Goal: Navigation & Orientation: Find specific page/section

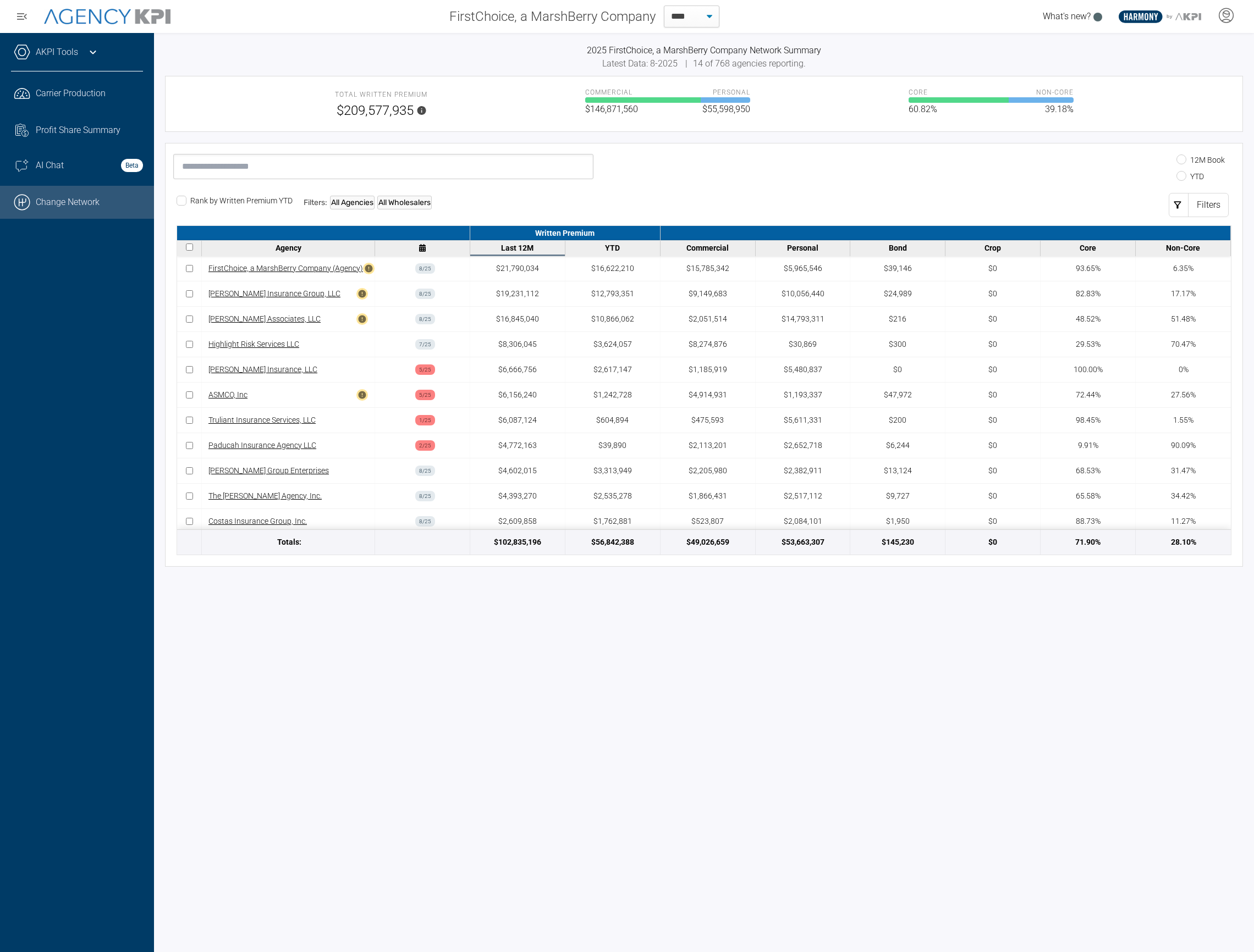
click at [114, 210] on link ".cls-1{fill:none;stroke:#000;stroke-linecap:round;stroke-linejoin:round;stroke-…" at bounding box center [77, 202] width 154 height 33
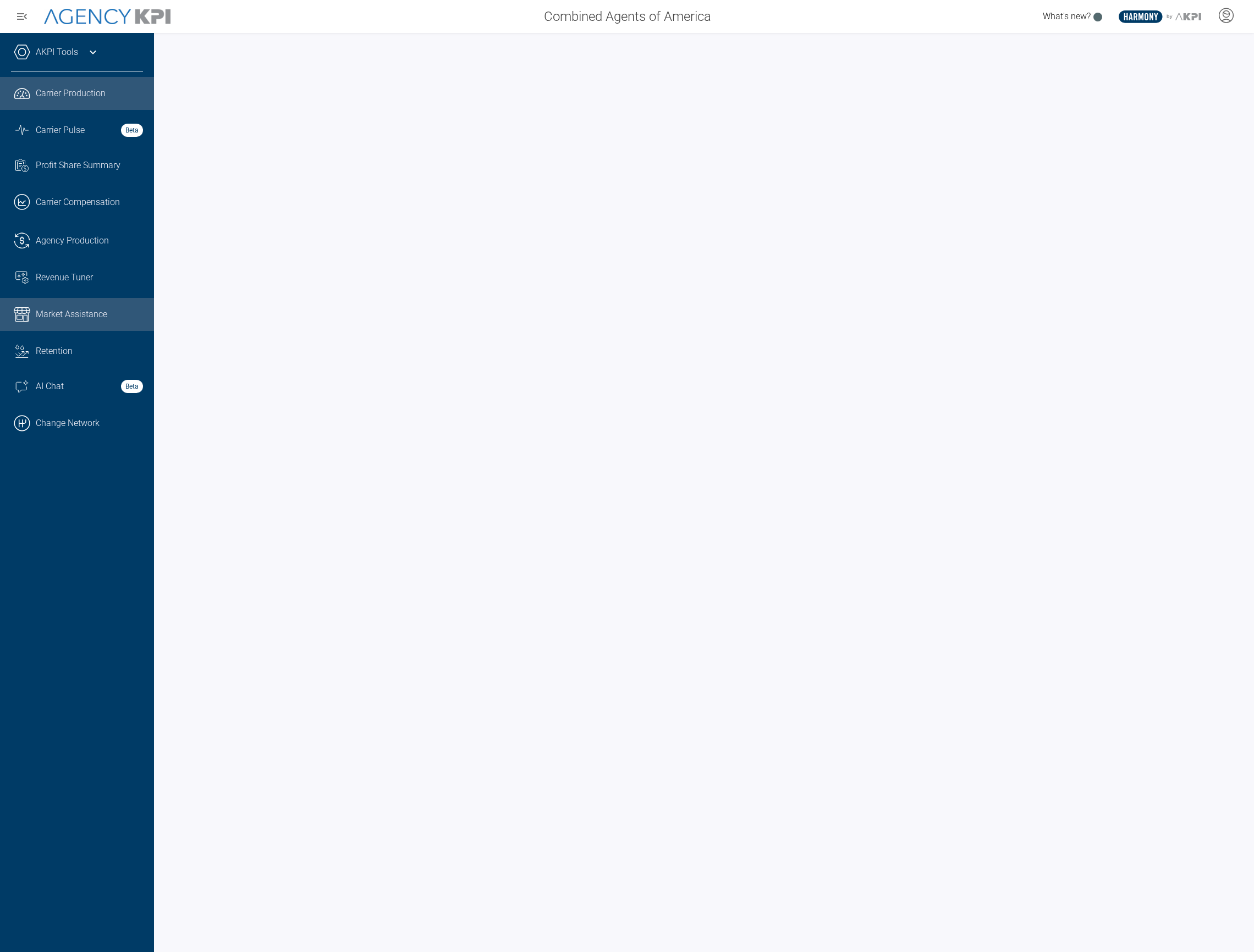
click at [49, 301] on link "Market Assistance" at bounding box center [77, 314] width 154 height 33
click at [63, 128] on span "Carrier Pulse" at bounding box center [60, 130] width 49 height 13
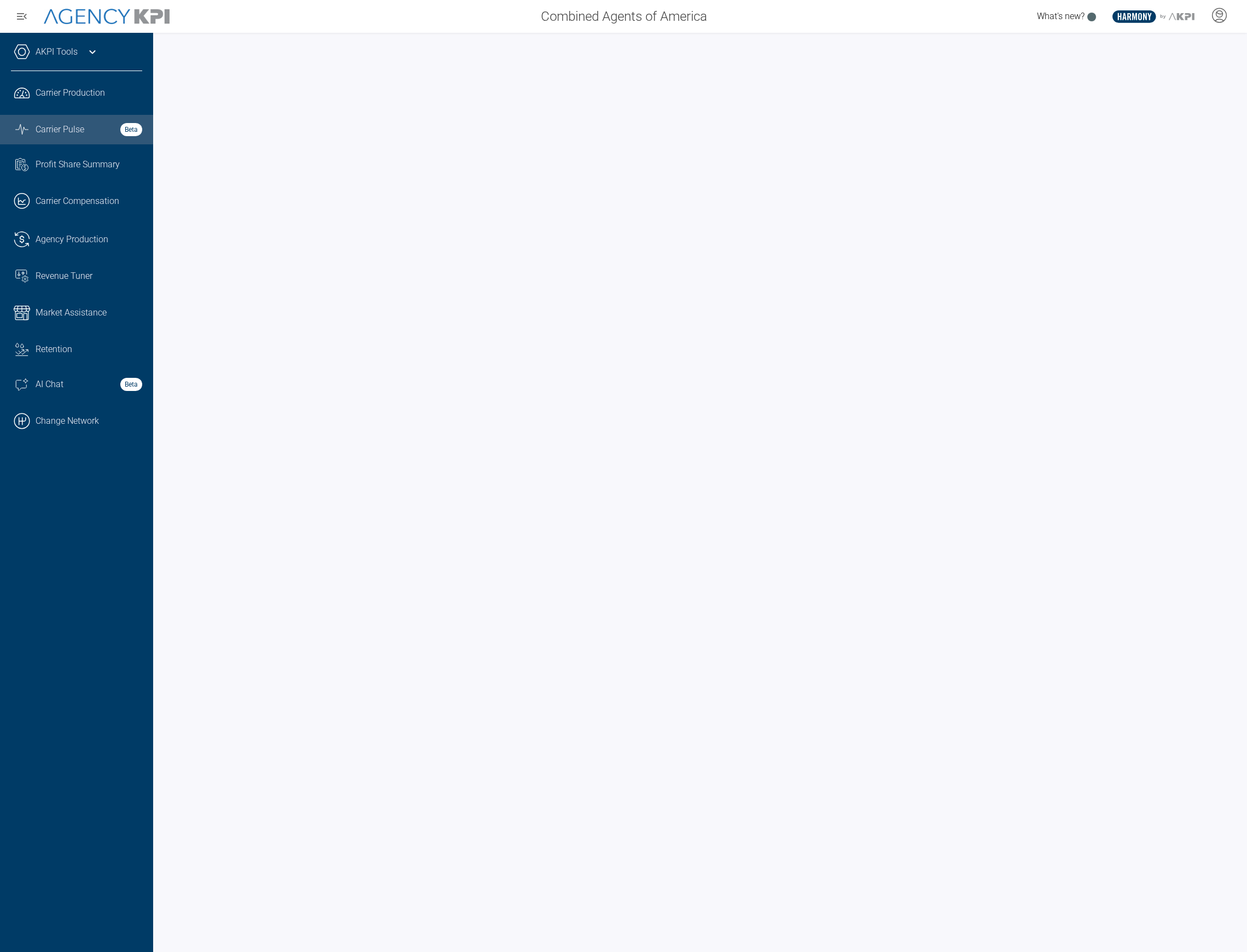
click at [78, 727] on div "AKPI Tools AMS Data Upload Carrier Mapping Core Production Data Upload Agency C…" at bounding box center [76, 493] width 153 height 920
click at [62, 191] on link ".cls-1{fill:none;stroke:#221f20;stroke-linecap:round;stroke-linejoin:round;stro…" at bounding box center [76, 201] width 153 height 33
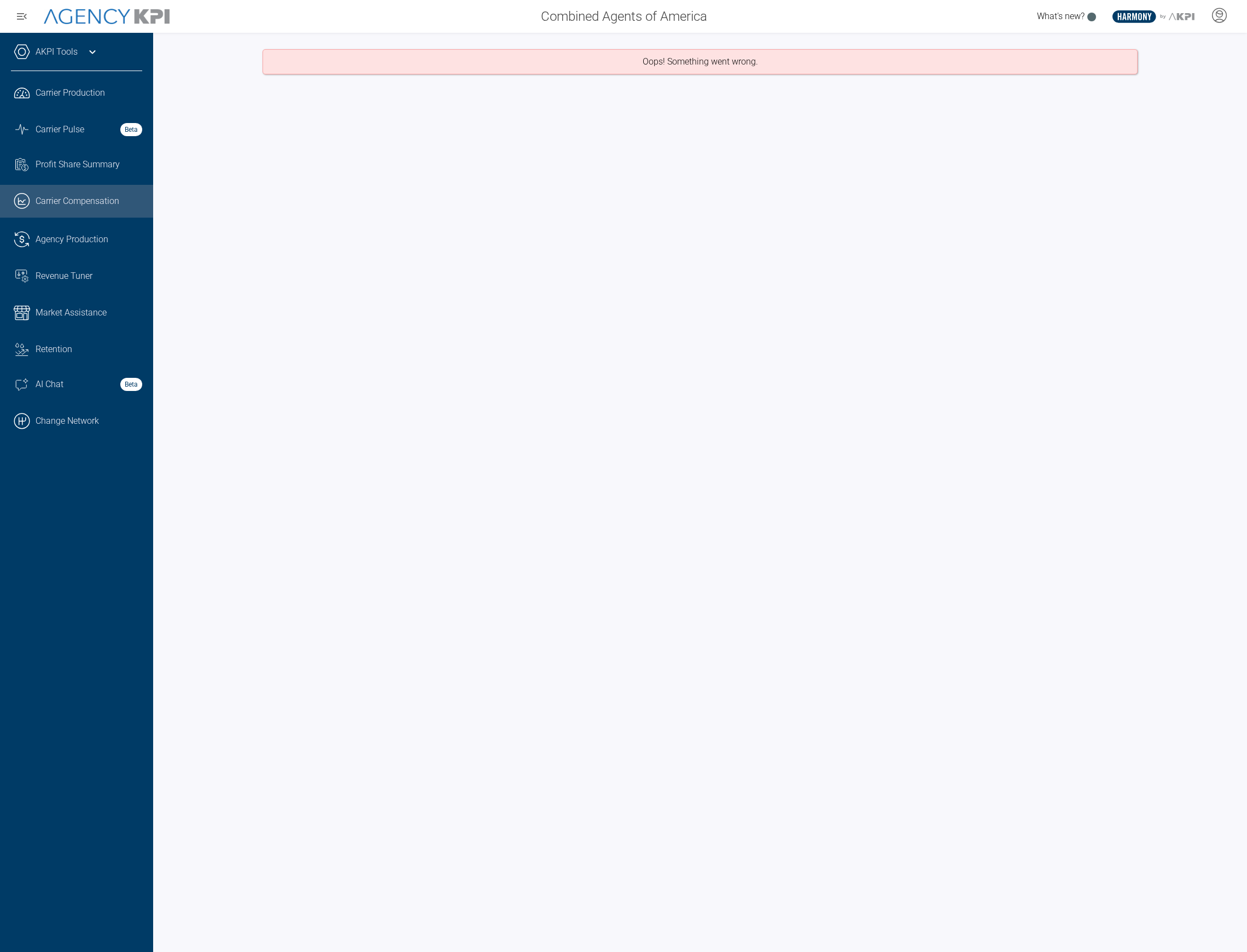
click at [88, 208] on link ".cls-1{fill:none;stroke:#221f20;stroke-linecap:round;stroke-linejoin:round;stro…" at bounding box center [76, 201] width 153 height 33
click at [92, 245] on span "Agency Production" at bounding box center [71, 239] width 73 height 13
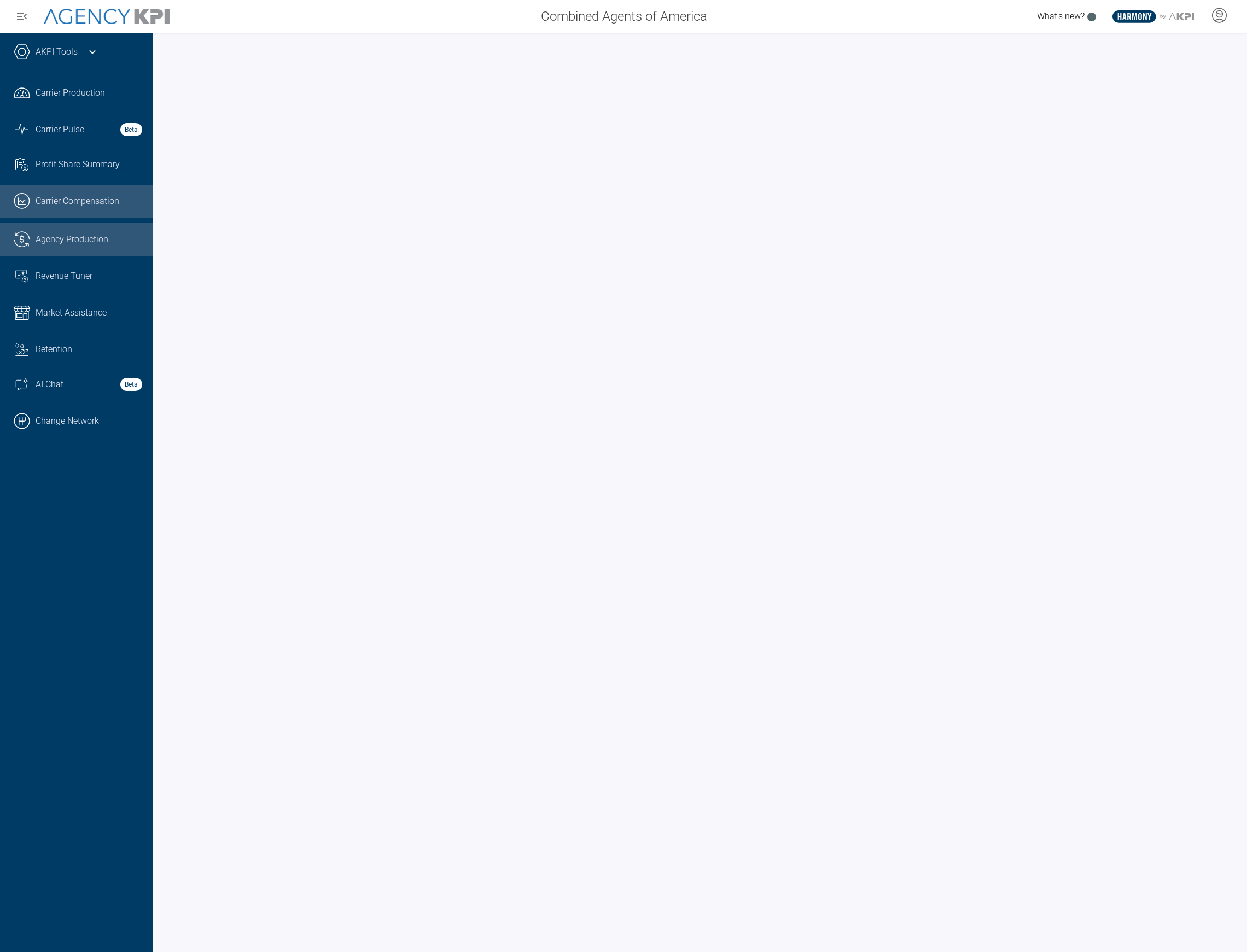
click at [81, 208] on link ".cls-1{fill:none;stroke:#221f20;stroke-linecap:round;stroke-linejoin:round;stro…" at bounding box center [76, 201] width 153 height 33
click at [64, 285] on link "Revenue Tuner" at bounding box center [76, 276] width 153 height 29
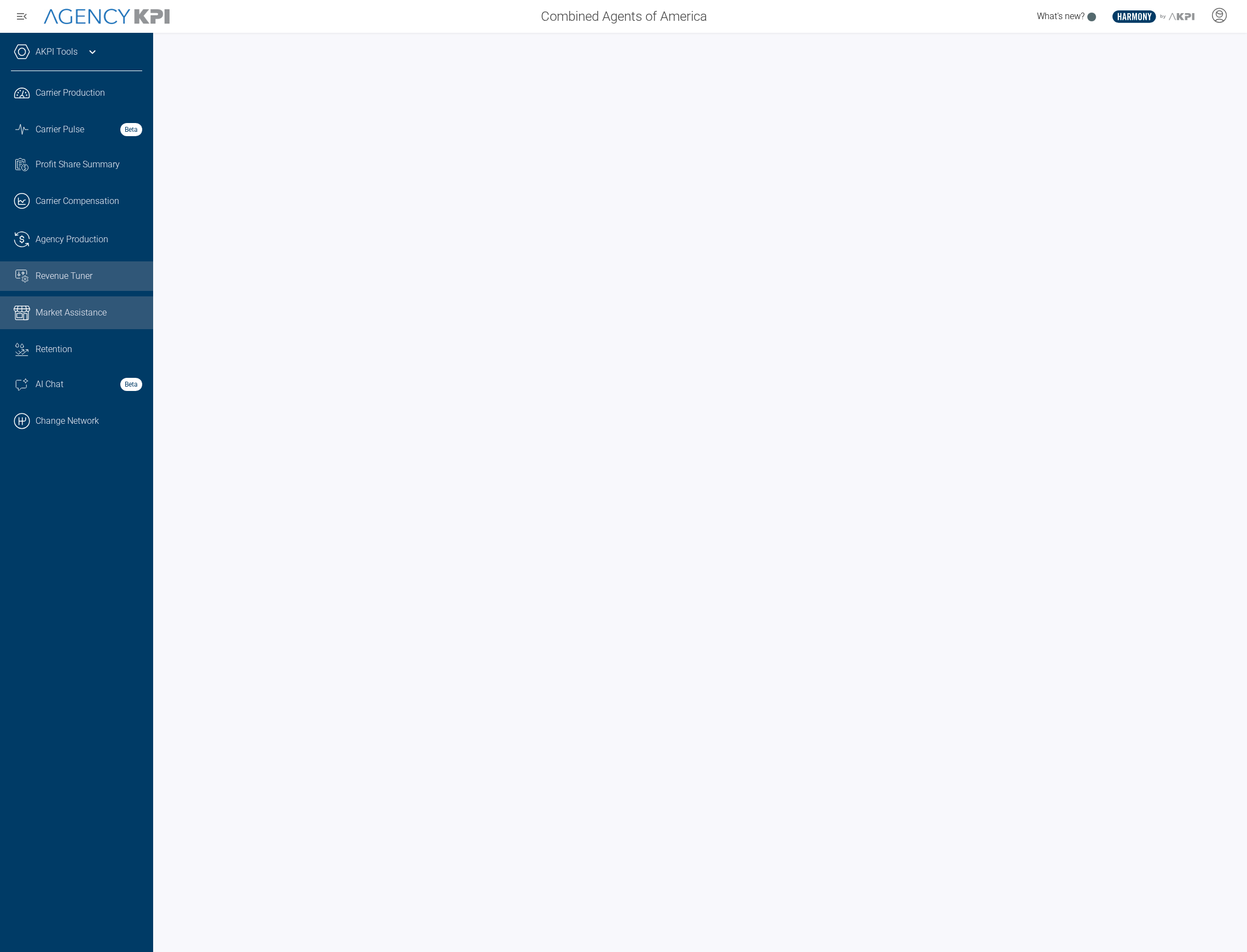
click at [53, 319] on link "Market Assistance" at bounding box center [76, 313] width 153 height 33
click at [103, 274] on div "Revenue Tuner" at bounding box center [88, 276] width 107 height 13
